Goal: Find specific page/section: Find specific page/section

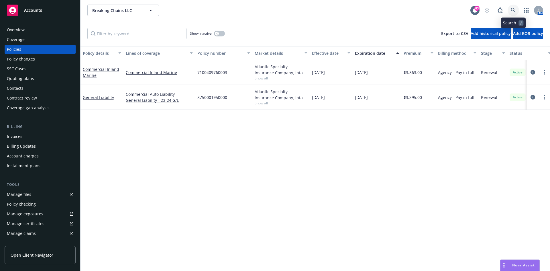
click at [515, 10] on icon at bounding box center [513, 10] width 5 height 5
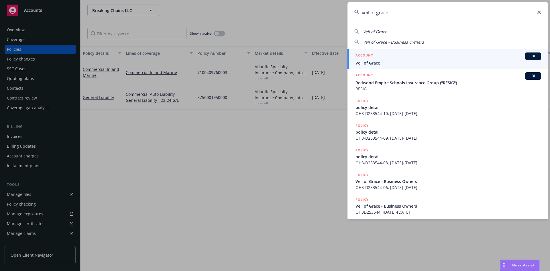
type input "veil of grace"
click at [365, 52] on link "ACCOUNT BI Veil of Grace" at bounding box center [447, 59] width 200 height 20
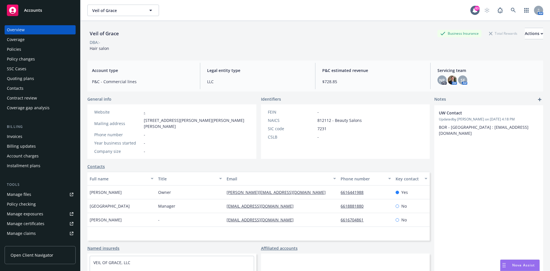
click at [39, 48] on div "Policies" at bounding box center [40, 49] width 66 height 9
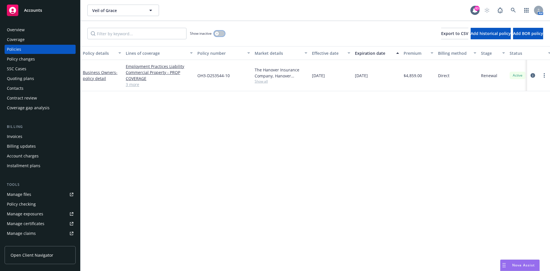
click at [218, 32] on icon "button" at bounding box center [217, 33] width 2 height 2
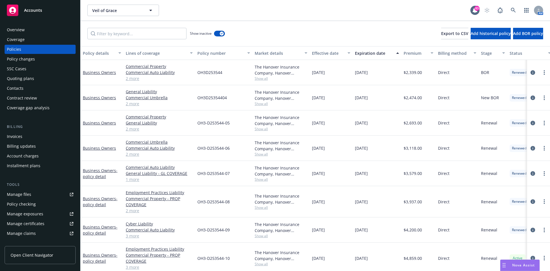
click at [18, 30] on div "Overview" at bounding box center [16, 29] width 18 height 9
